Goal: Task Accomplishment & Management: Complete application form

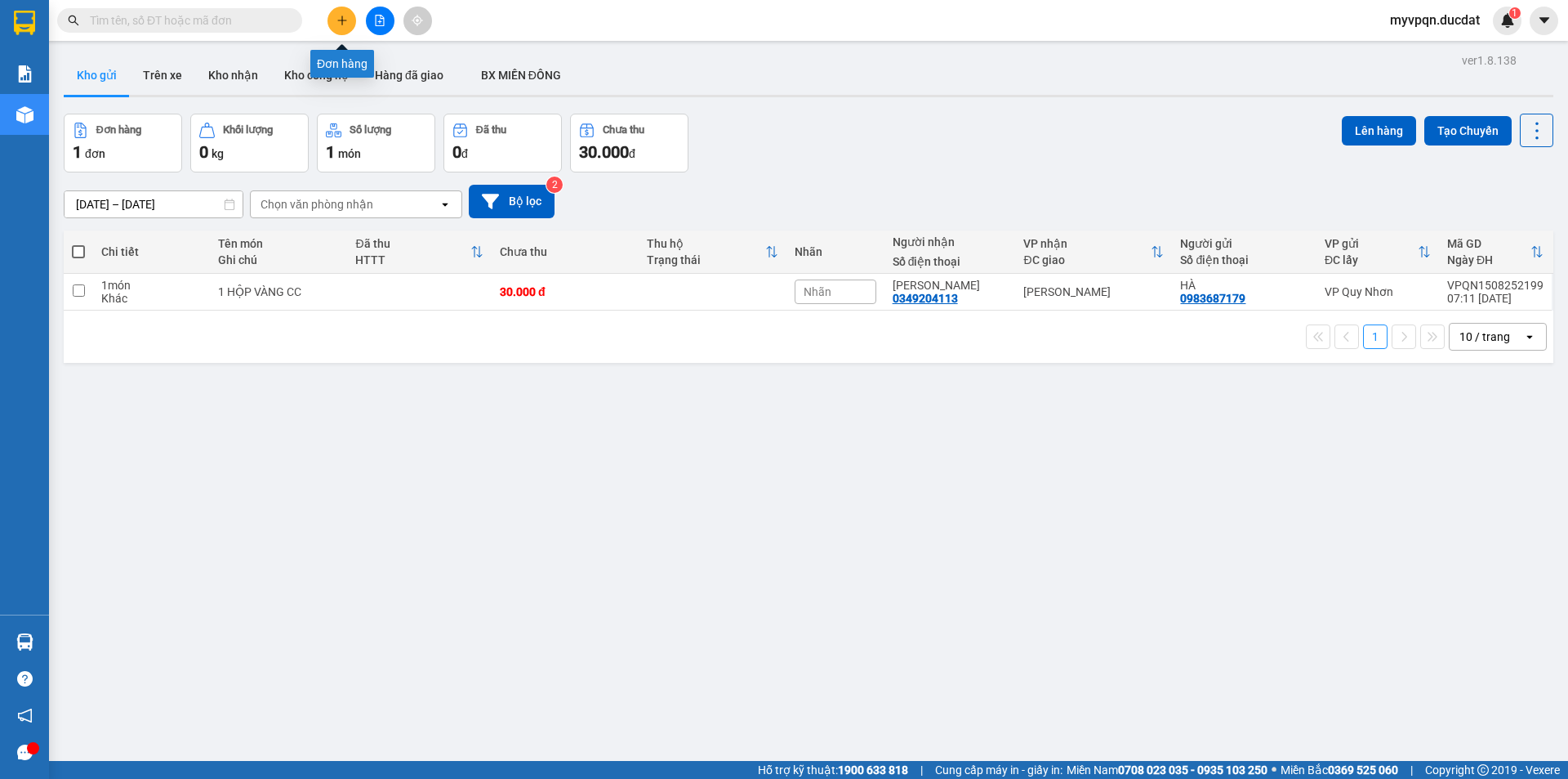
click at [338, 20] on icon "plus" at bounding box center [342, 20] width 12 height 12
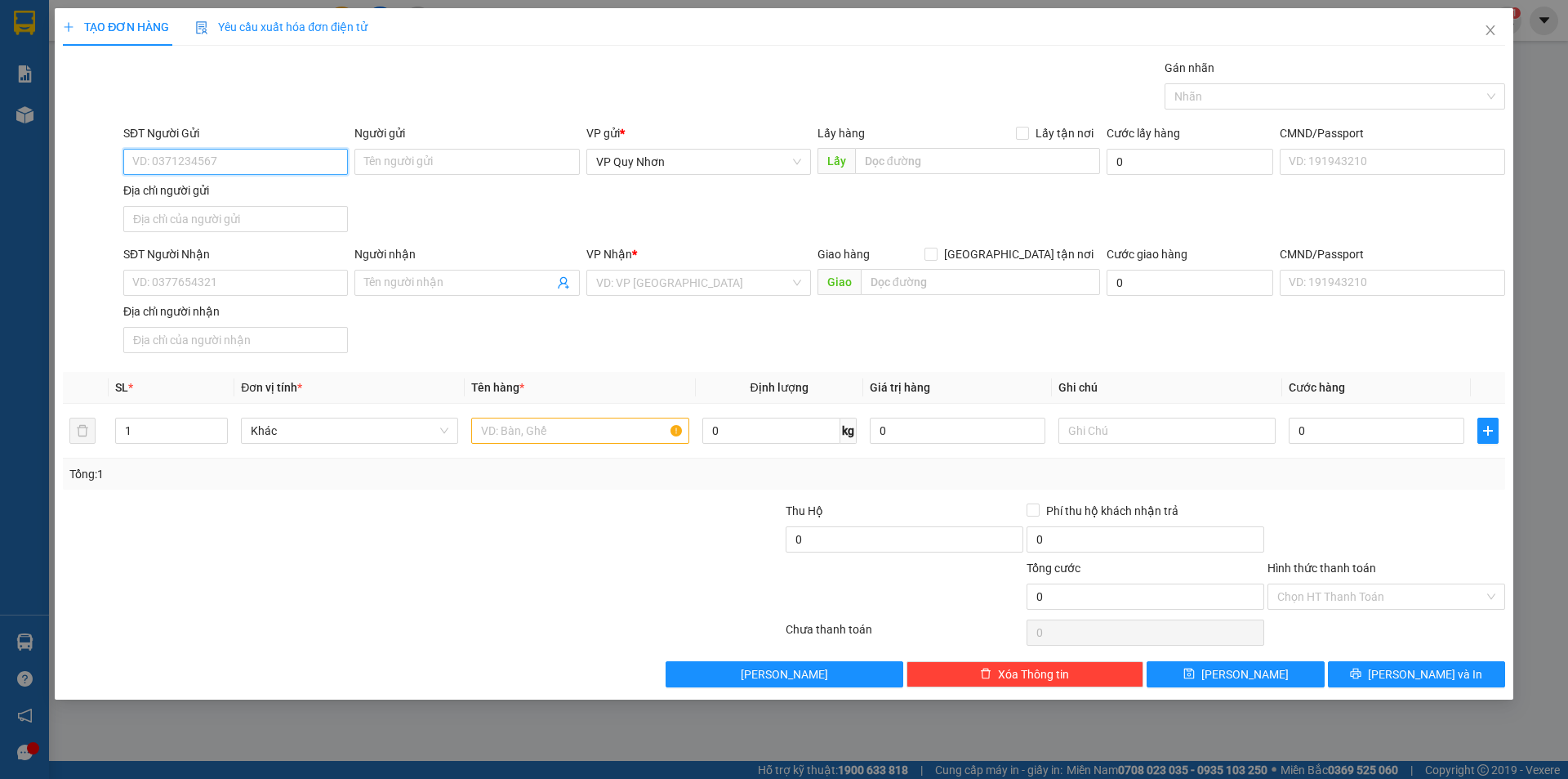
click at [210, 159] on input "SĐT Người Gửi" at bounding box center [236, 161] width 225 height 26
click at [210, 155] on input "SĐT Người Gửi" at bounding box center [236, 161] width 225 height 26
click at [248, 159] on input "SĐT Người Gửi" at bounding box center [236, 161] width 225 height 26
click at [149, 155] on input "SĐT Người Gửi" at bounding box center [236, 161] width 225 height 26
click at [1490, 32] on icon "close" at bounding box center [1490, 30] width 9 height 10
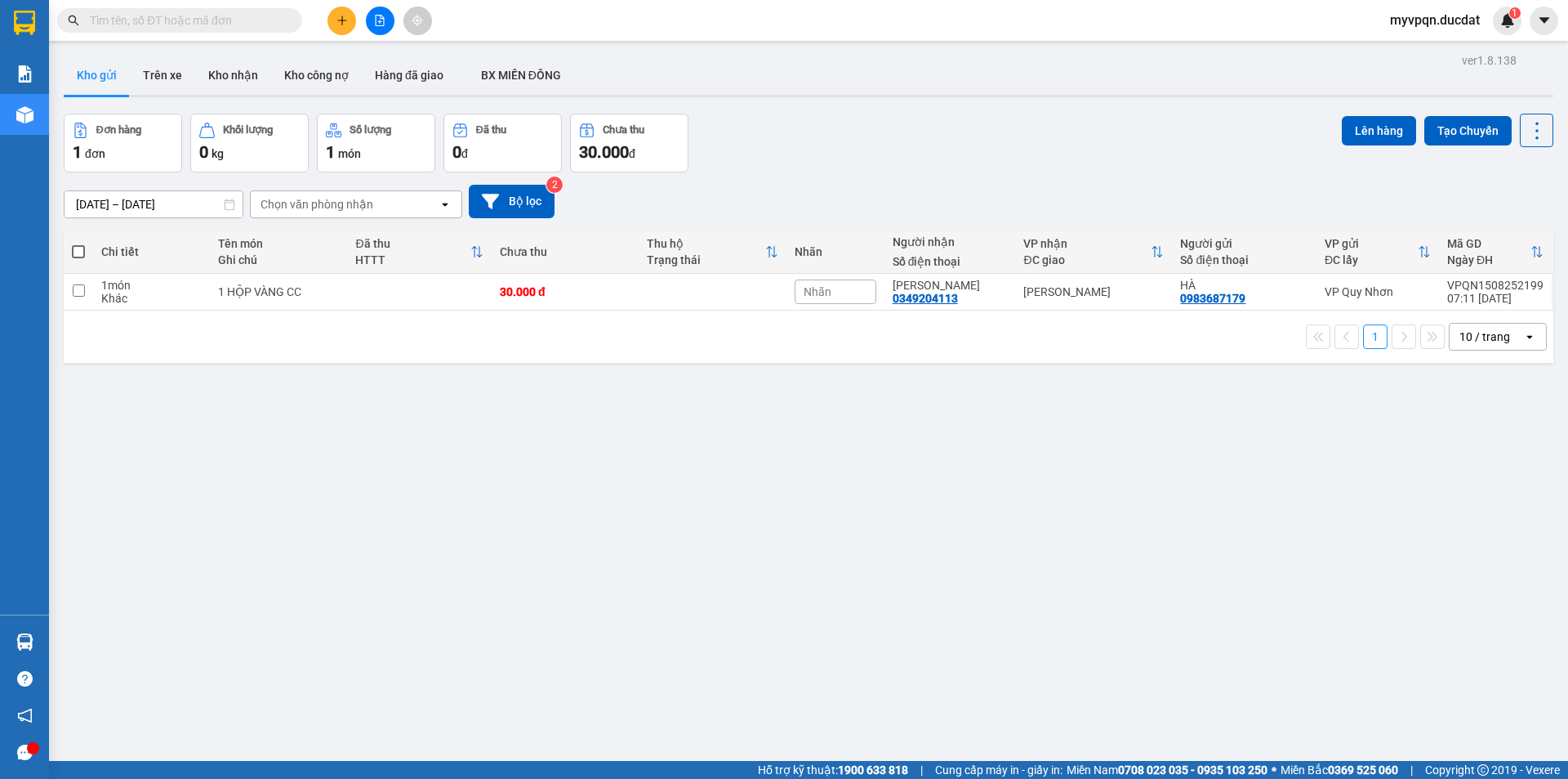
click at [744, 151] on div "Đơn hàng 1 đơn Khối lượng 0 kg Số lượng 1 món Đã thu 0 đ Chưa thu 30.000 đ Lên …" at bounding box center [808, 142] width 1489 height 59
click at [342, 19] on icon "plus" at bounding box center [342, 20] width 12 height 12
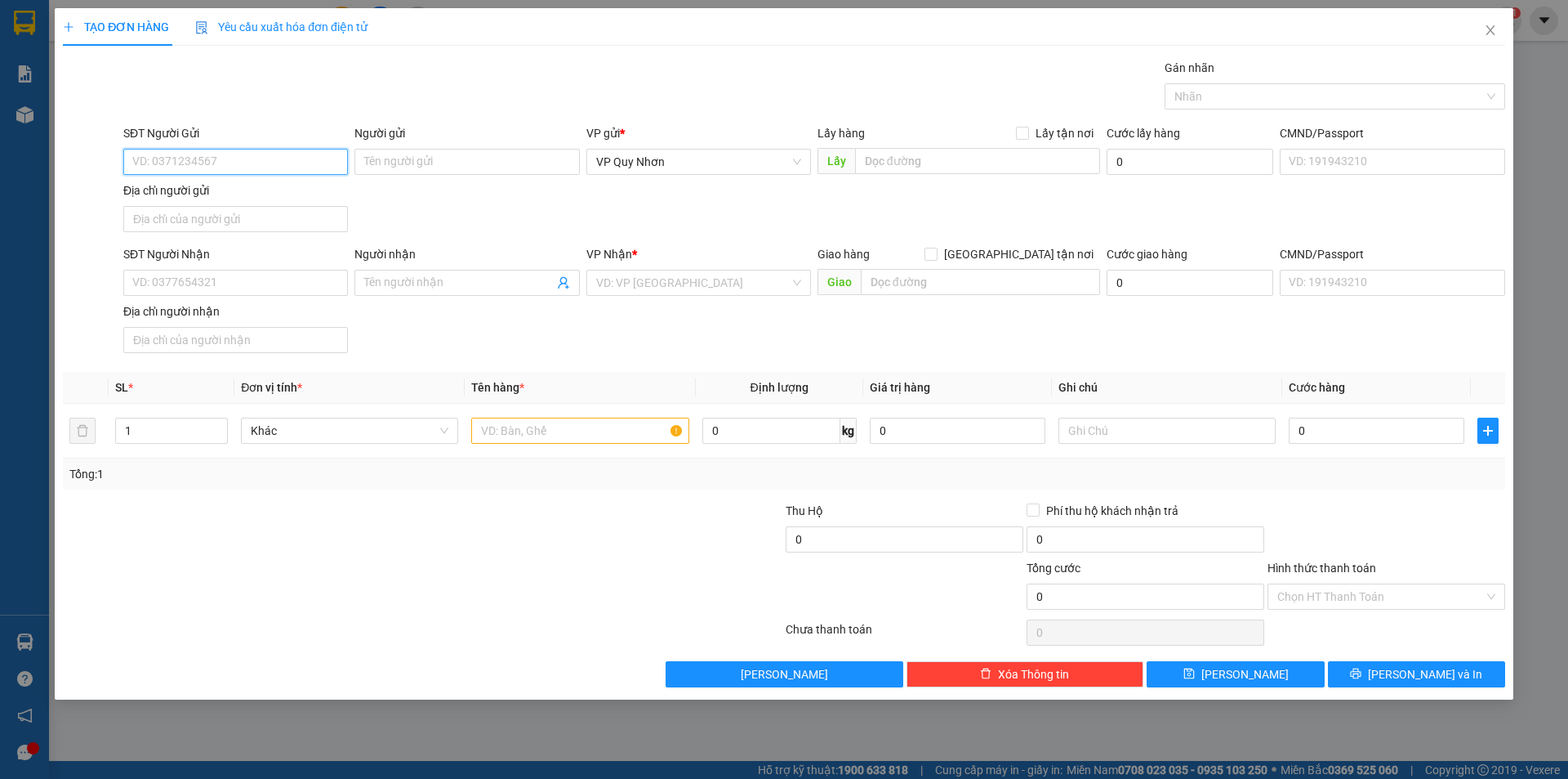
click at [293, 172] on input "SĐT Người Gửi" at bounding box center [236, 161] width 225 height 26
click at [386, 447] on td "Khác" at bounding box center [350, 431] width 230 height 54
click at [208, 161] on input "SĐT Người Gửi" at bounding box center [236, 161] width 225 height 26
click at [539, 169] on input "Người gửi" at bounding box center [467, 161] width 225 height 26
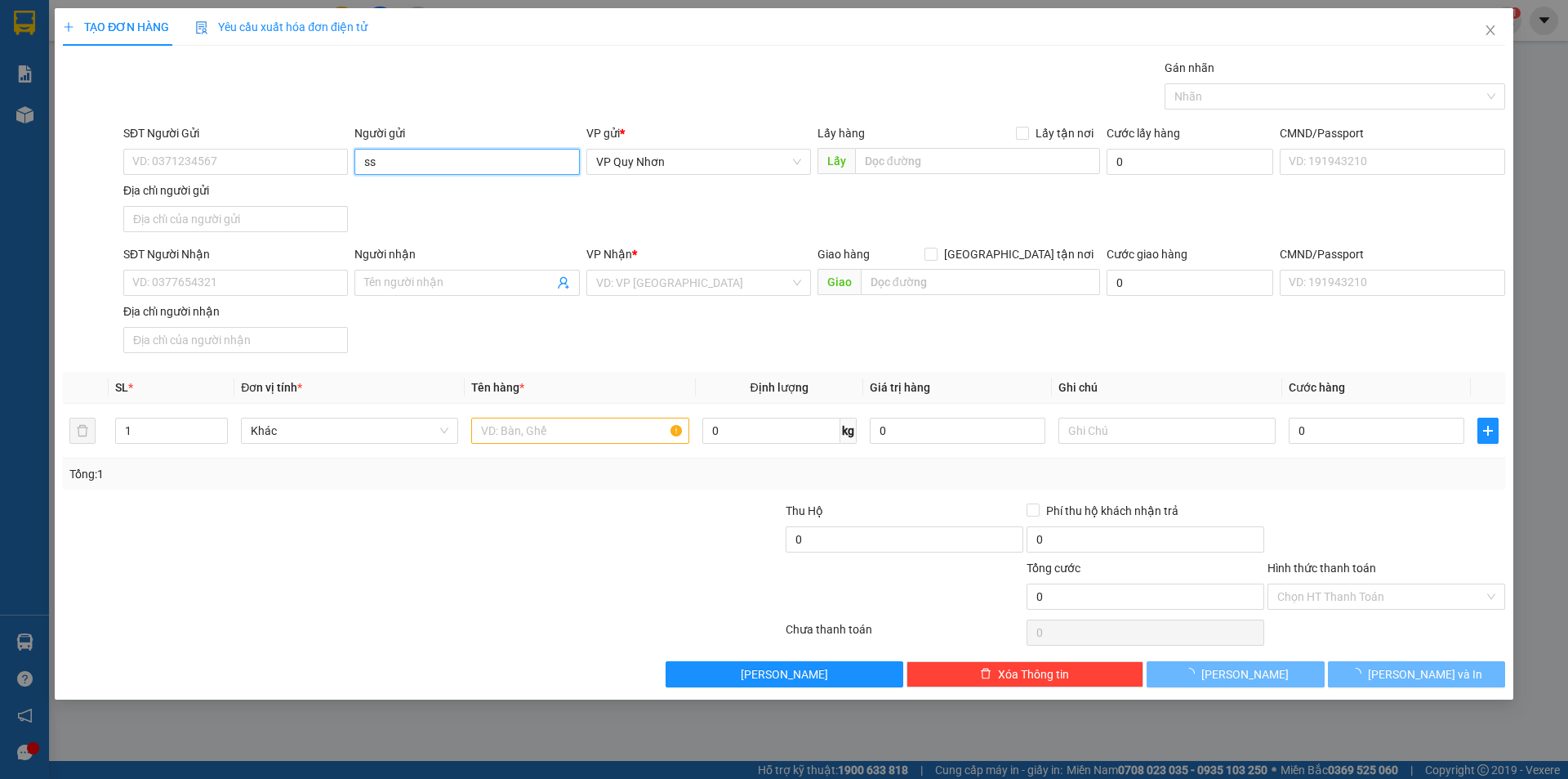
type input "s"
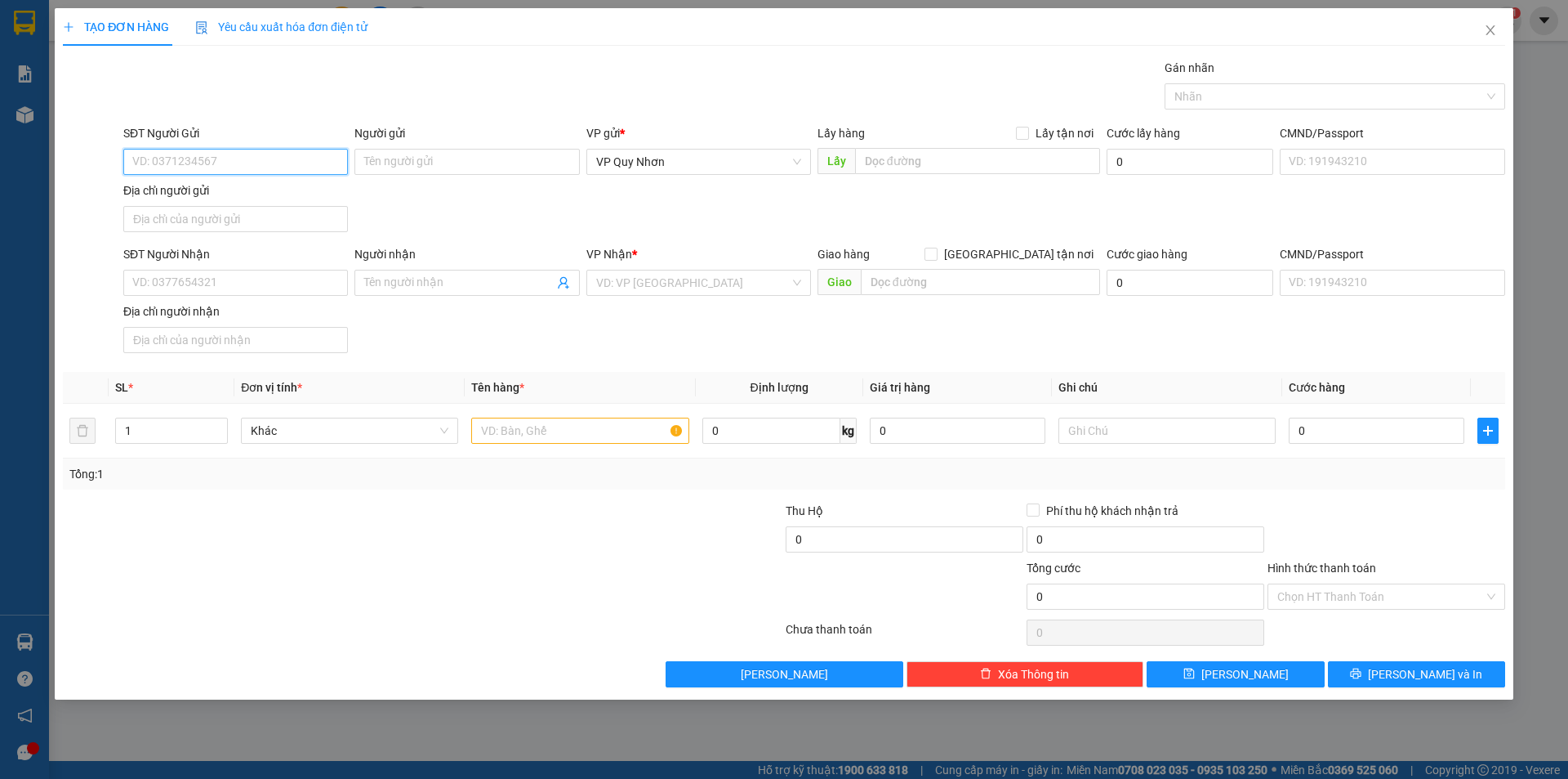
click at [225, 168] on input "SĐT Người Gửi" at bounding box center [236, 161] width 225 height 26
click at [246, 170] on input "SĐT Người Gửi" at bounding box center [236, 161] width 225 height 26
type input "0912071102"
click at [452, 160] on input "Người gửi" at bounding box center [467, 161] width 225 height 26
